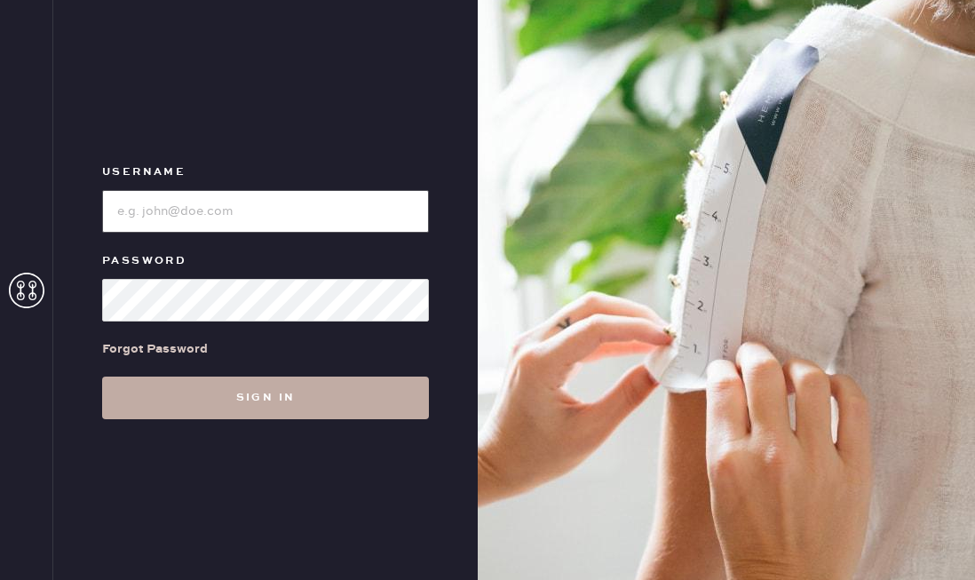
type input "reformationaventuramiami"
click at [183, 400] on button "Sign in" at bounding box center [265, 397] width 327 height 43
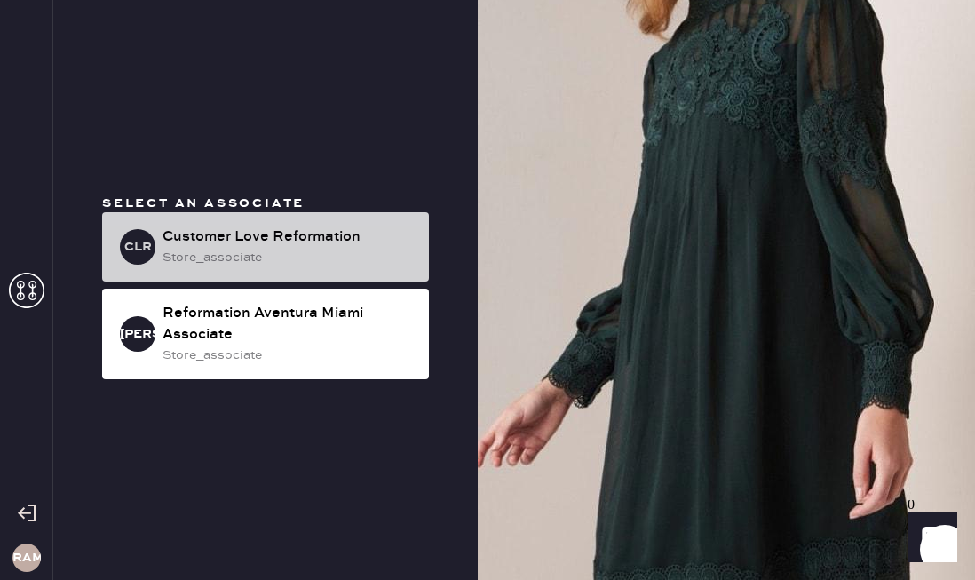
click at [276, 256] on div "store_associate" at bounding box center [288, 258] width 252 height 20
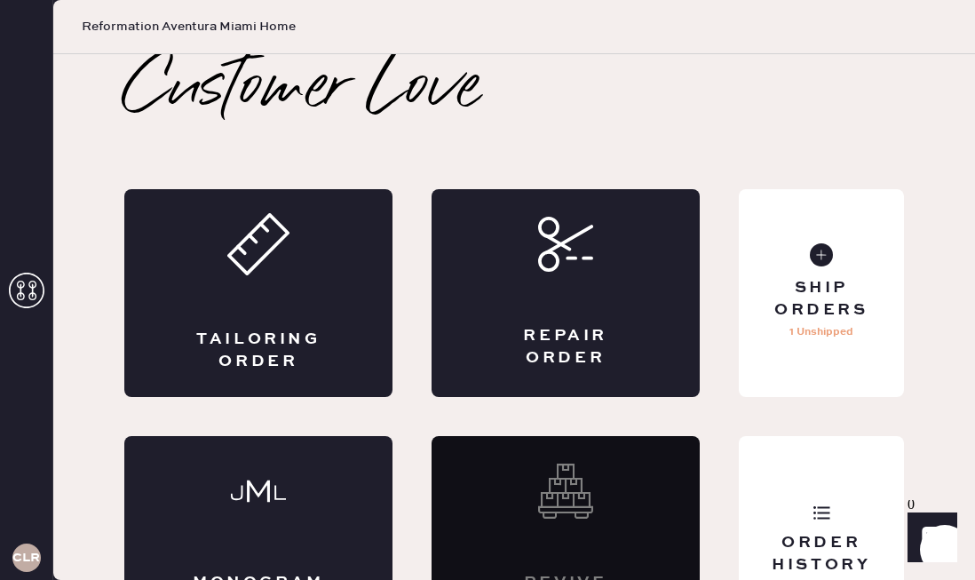
scroll to position [64, 0]
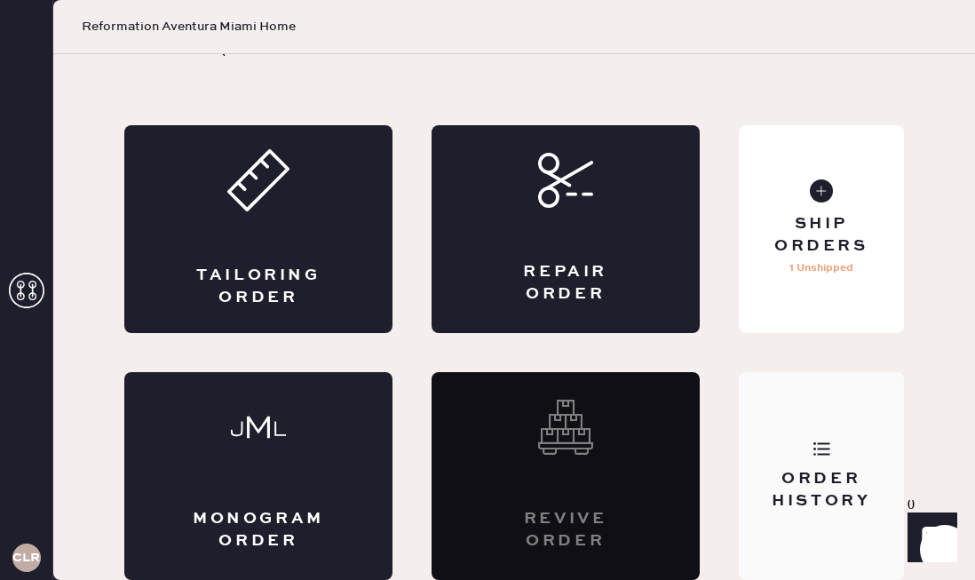
click at [826, 444] on icon at bounding box center [821, 448] width 18 height 18
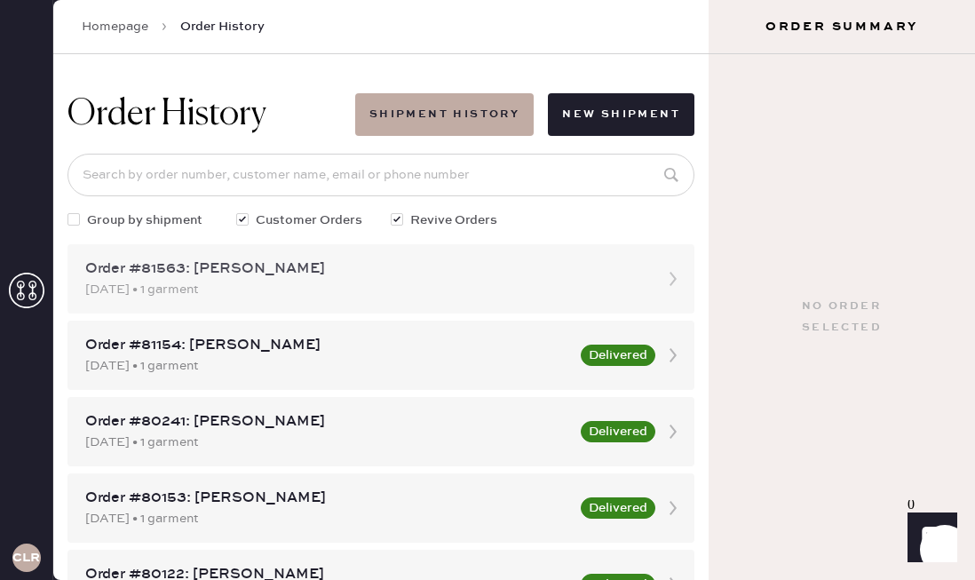
click at [273, 272] on div "Order #81563: [PERSON_NAME]" at bounding box center [364, 268] width 559 height 21
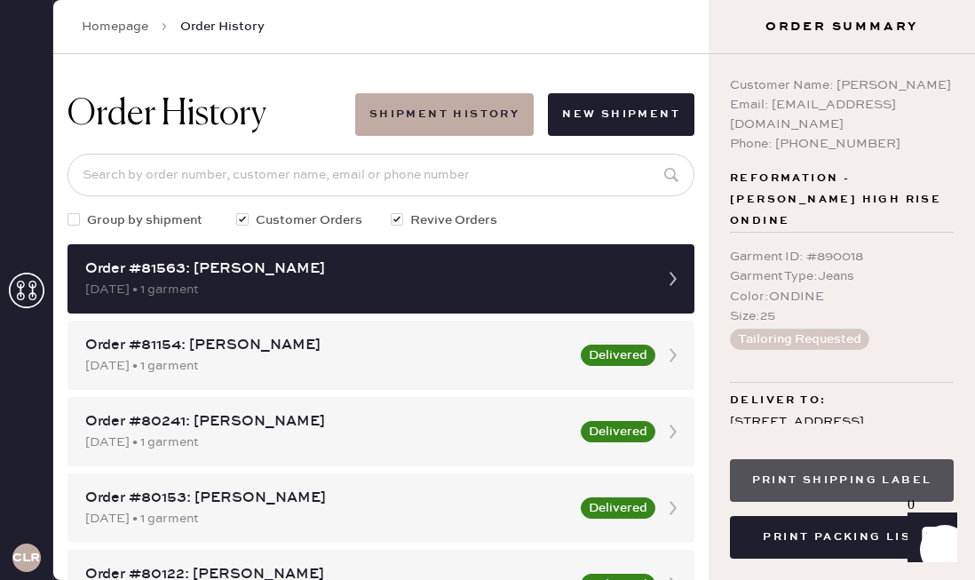
click at [841, 491] on button "Print Shipping Label" at bounding box center [842, 480] width 224 height 43
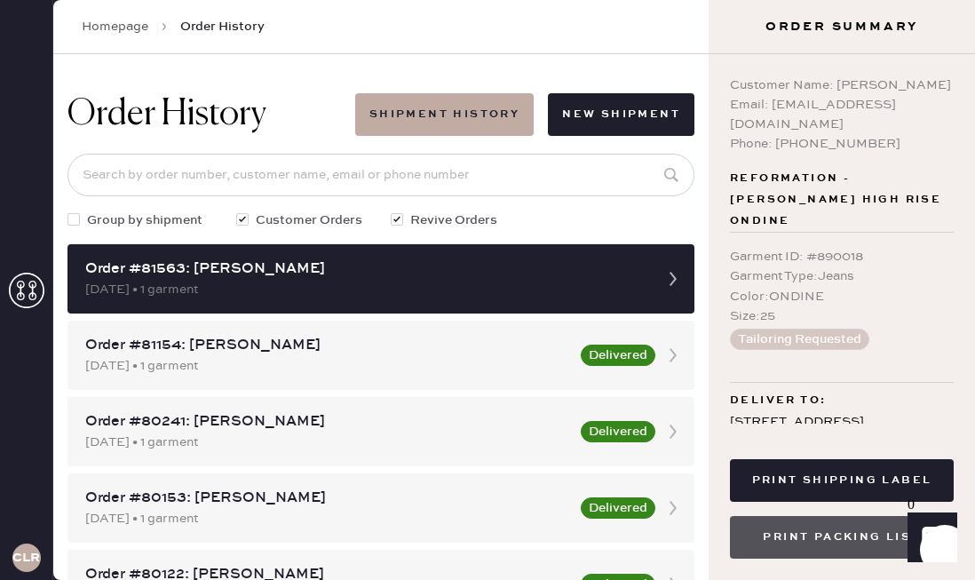
click at [810, 540] on button "Print Packing List" at bounding box center [842, 537] width 224 height 43
